Goal: Task Accomplishment & Management: Use online tool/utility

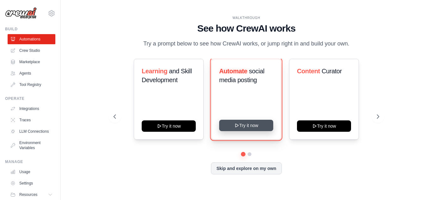
click at [235, 129] on button "Try it now" at bounding box center [246, 125] width 54 height 11
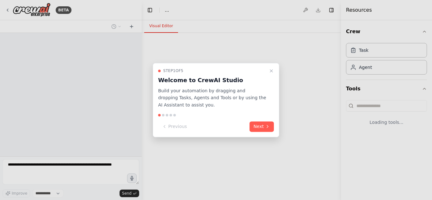
select select "****"
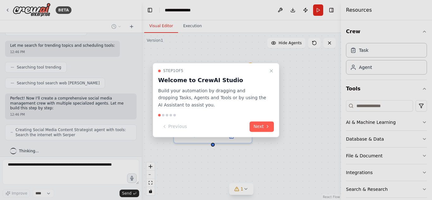
scroll to position [202, 0]
